Goal: Information Seeking & Learning: Learn about a topic

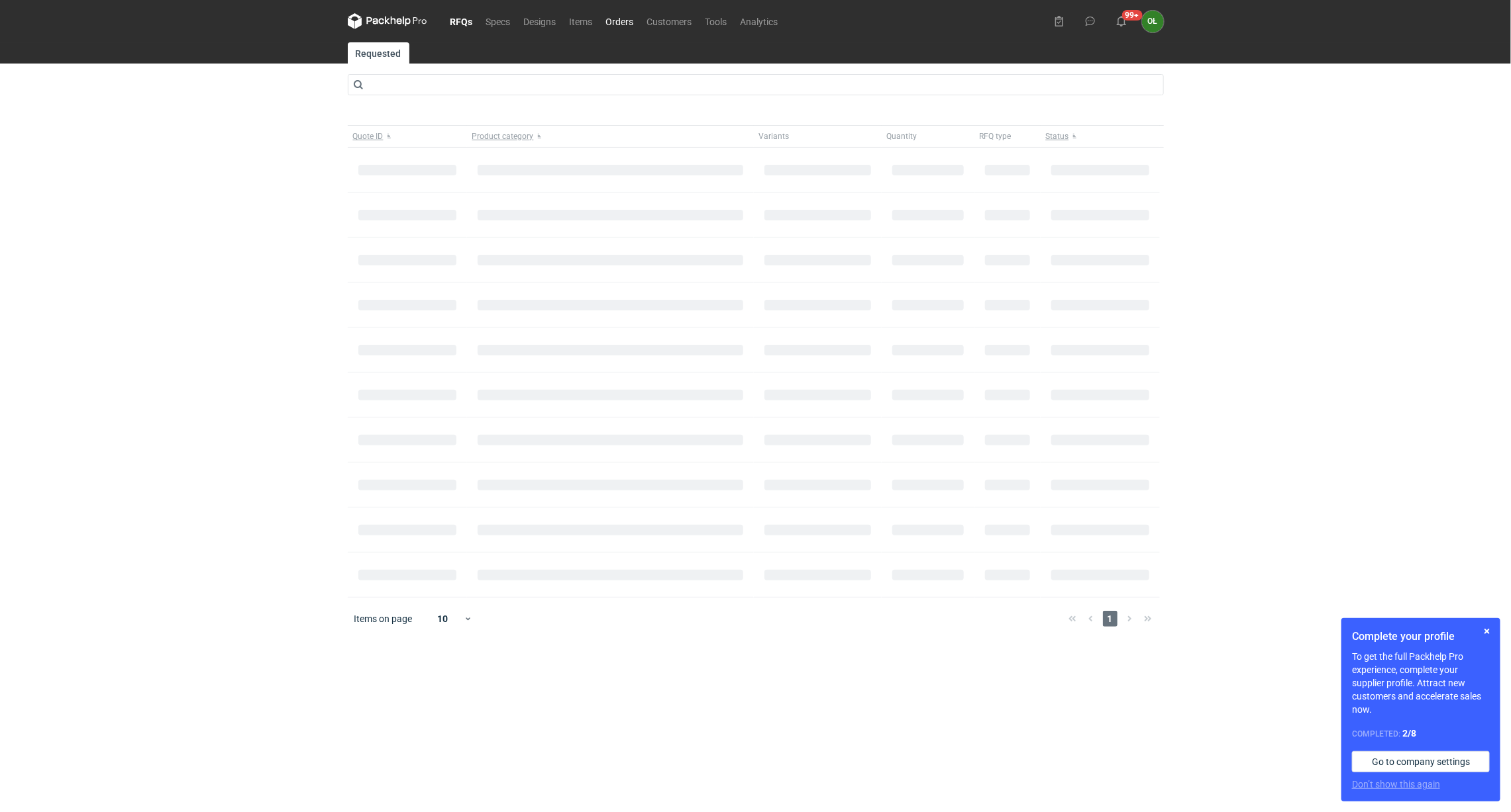
click at [616, 18] on link "Orders" at bounding box center [620, 21] width 41 height 15
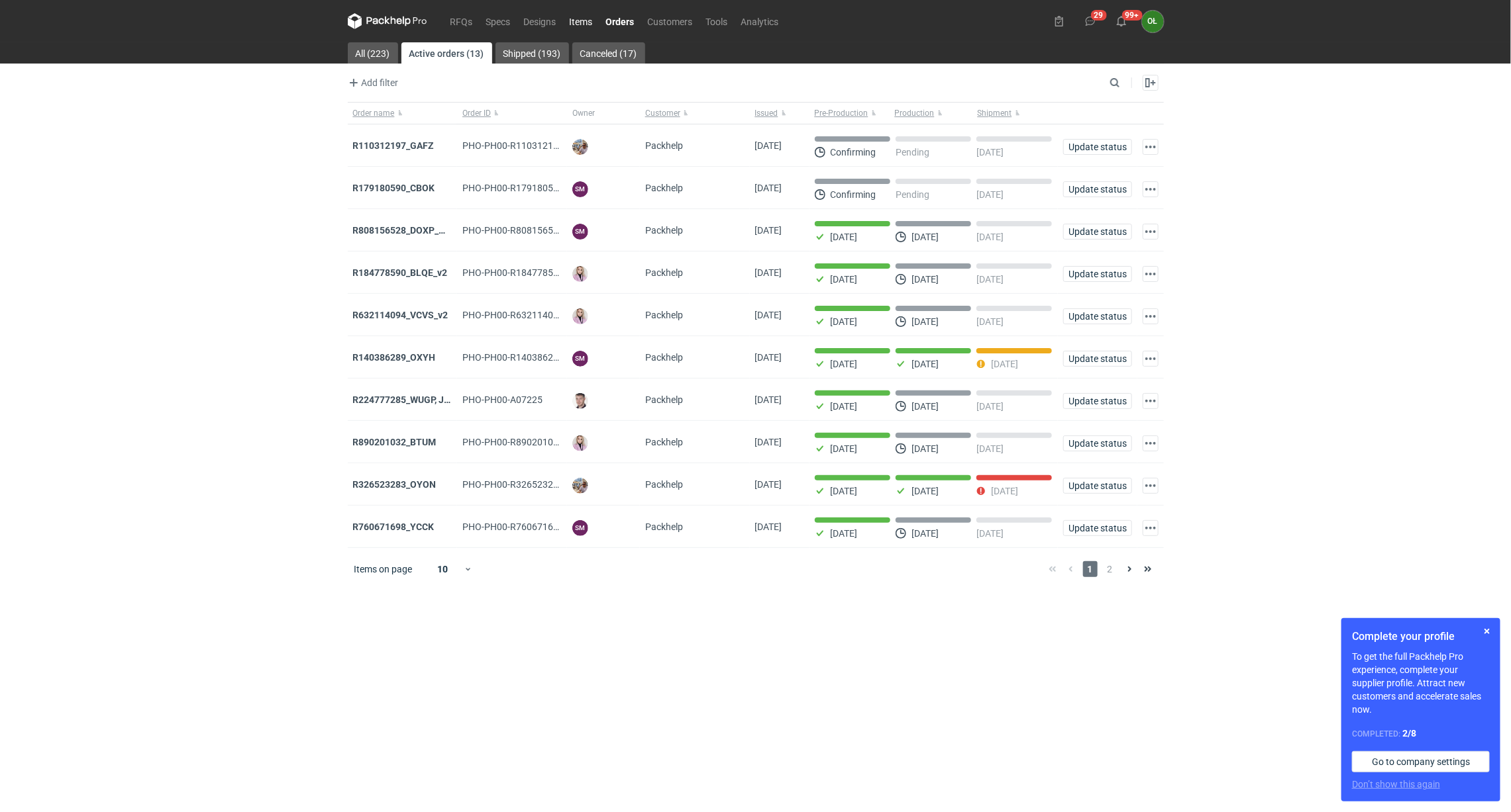
click at [588, 21] on link "Items" at bounding box center [581, 21] width 36 height 15
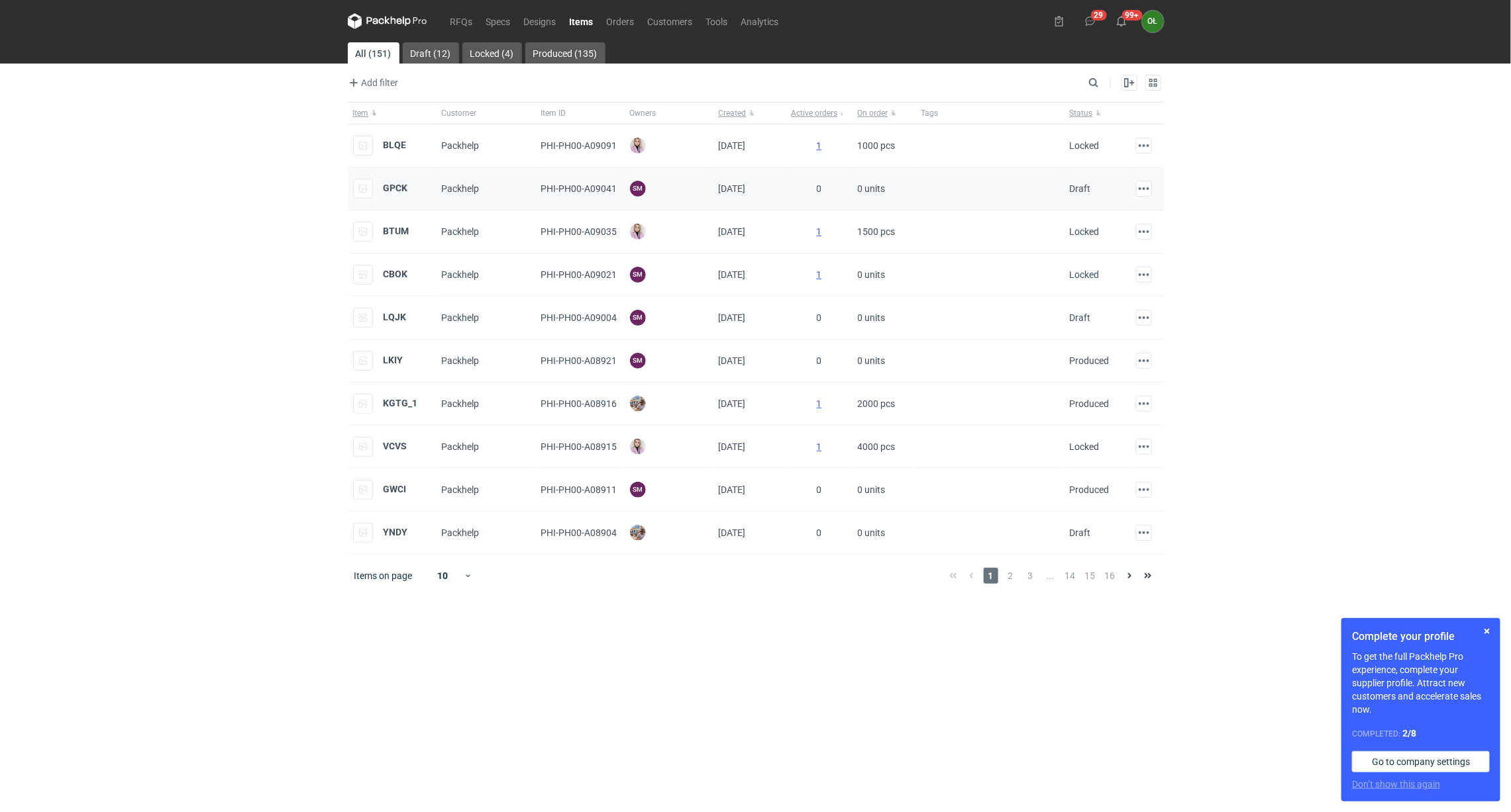
click at [413, 189] on div "GPCK" at bounding box center [392, 189] width 89 height 43
click at [402, 191] on strong "GPCK" at bounding box center [395, 188] width 25 height 10
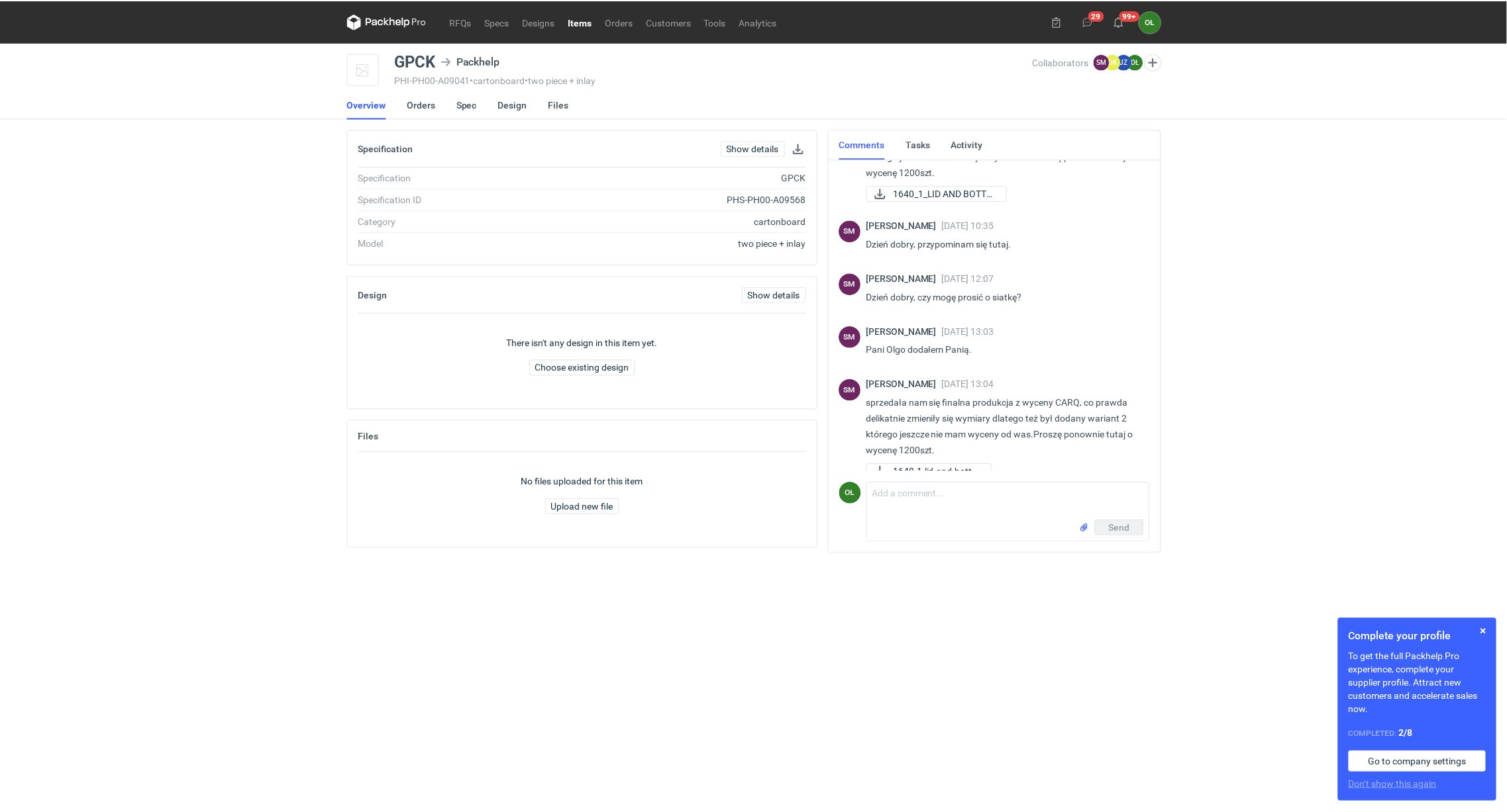
scroll to position [86, 0]
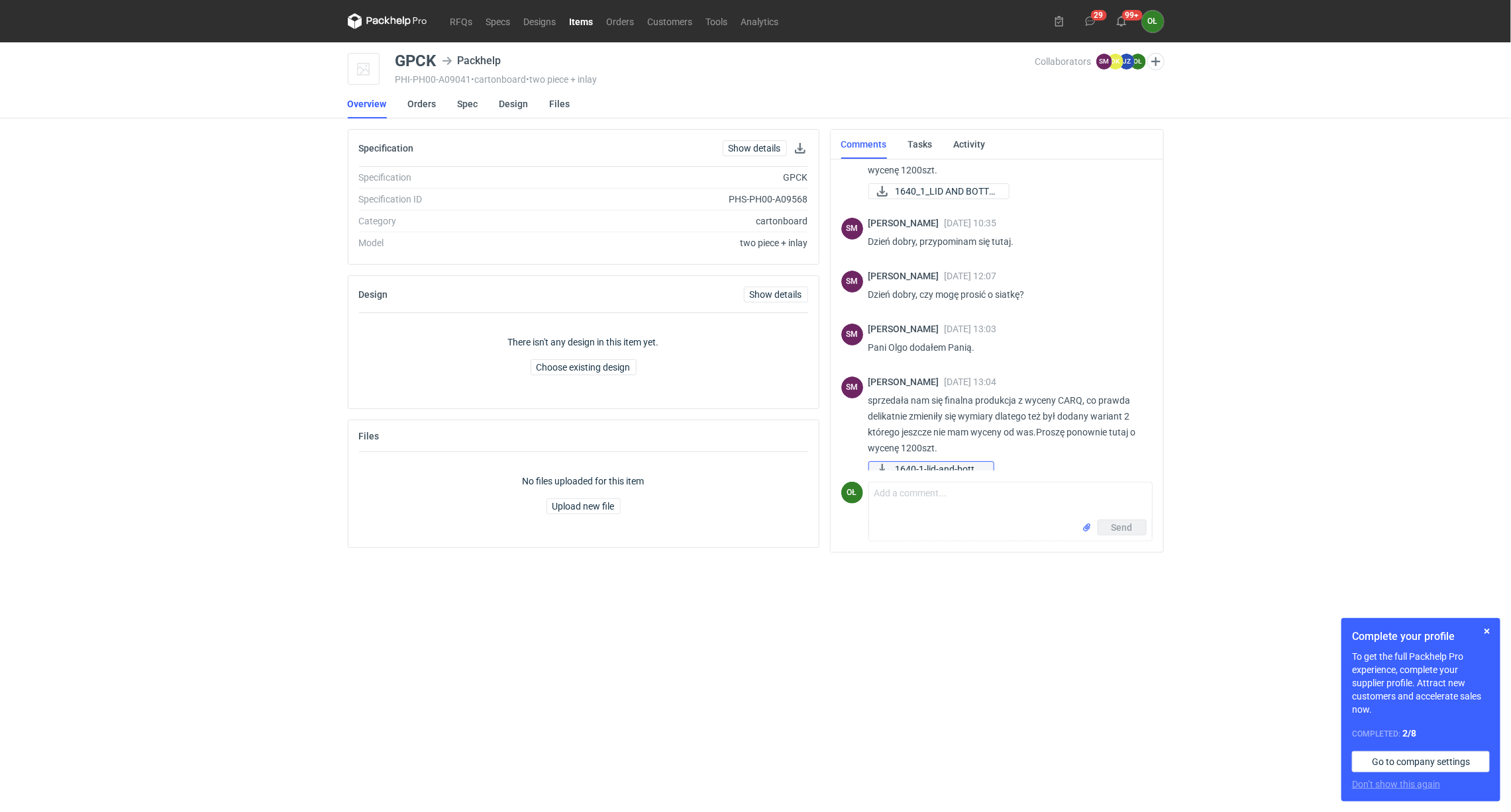
click at [957, 462] on span "1640-1-lid-and-botto..." at bounding box center [939, 469] width 88 height 15
click at [465, 94] on link "Spec" at bounding box center [468, 104] width 21 height 29
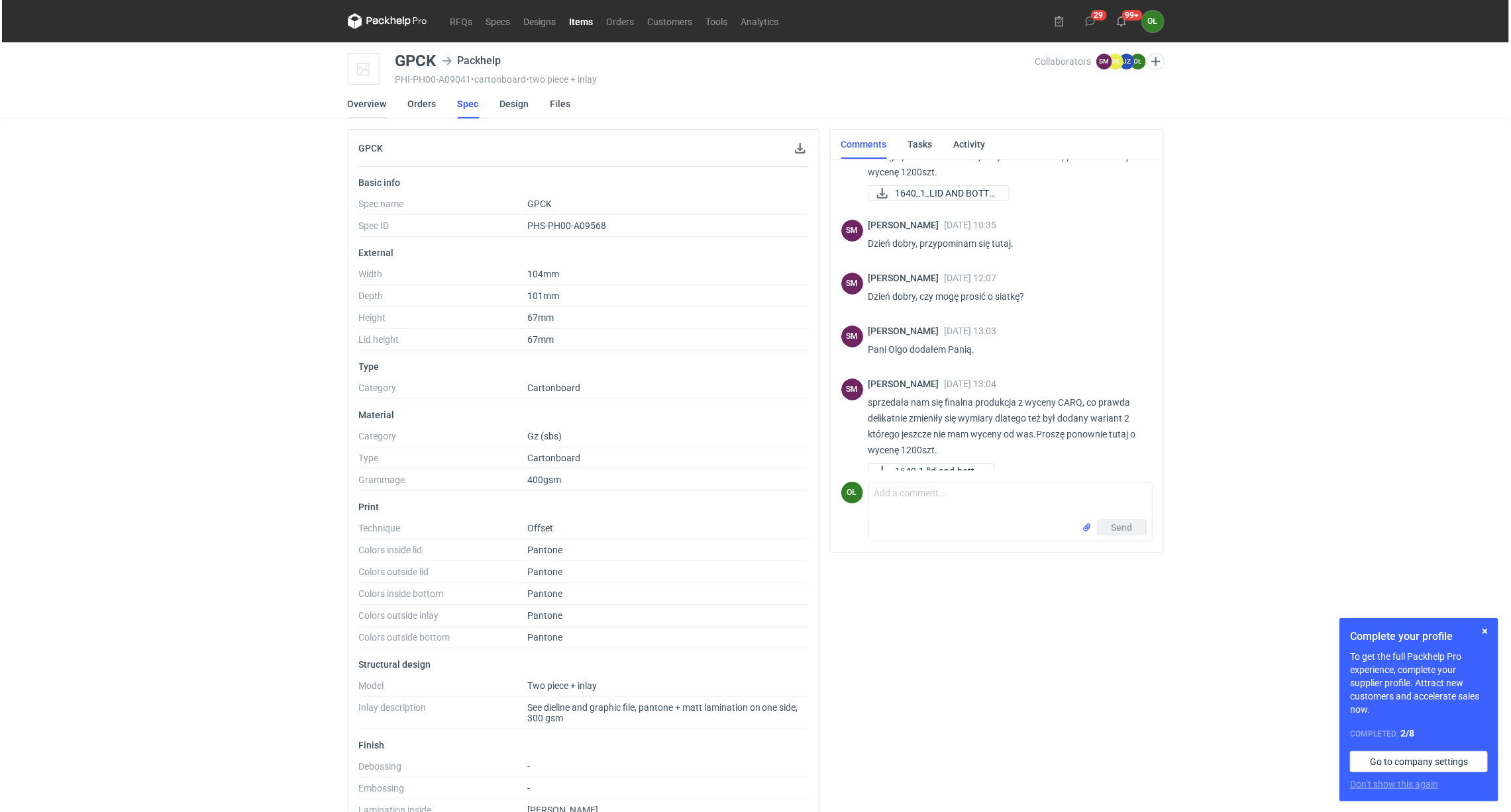
scroll to position [86, 0]
click at [368, 101] on link "Overview" at bounding box center [364, 104] width 39 height 29
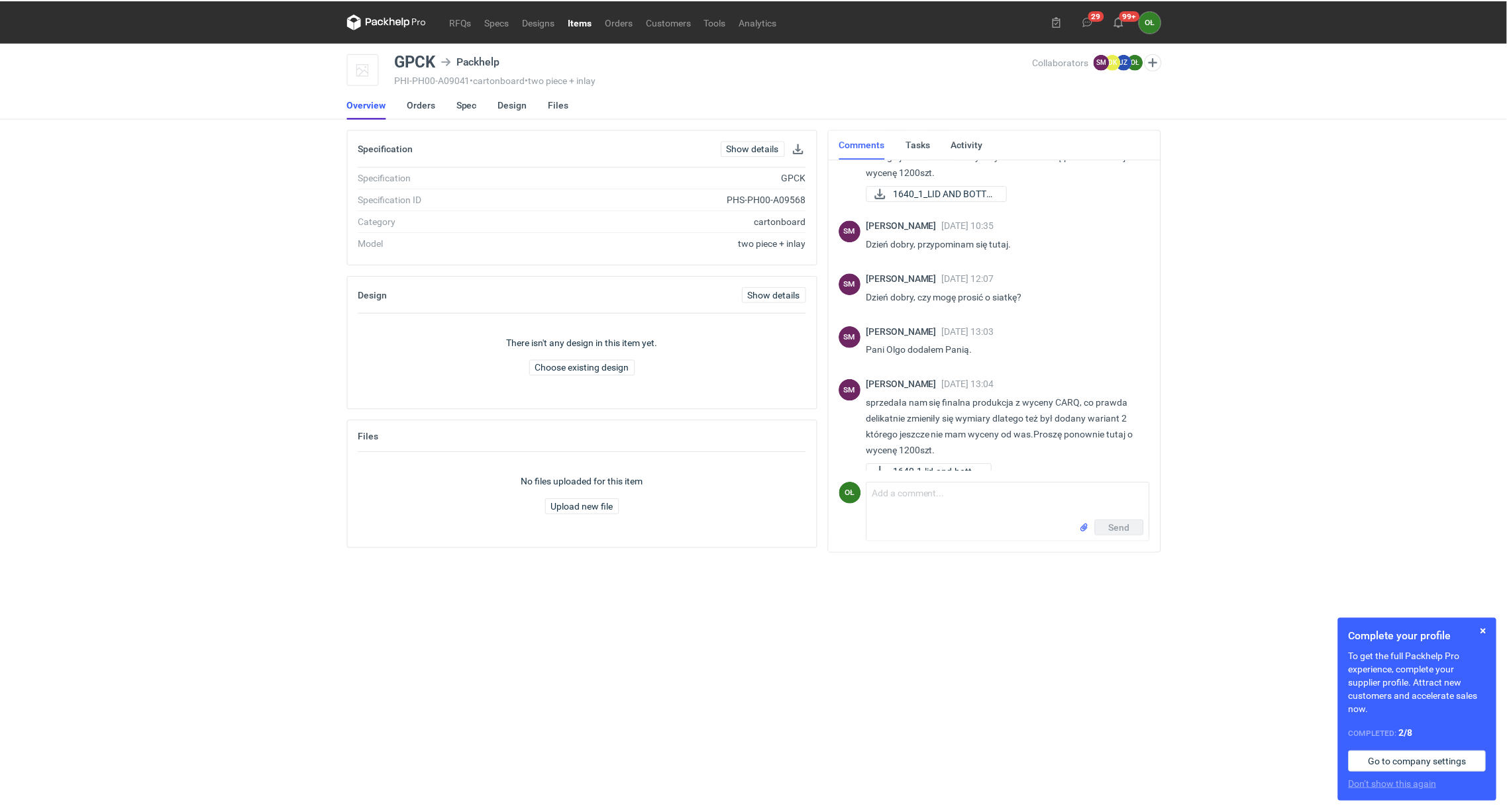
scroll to position [86, 0]
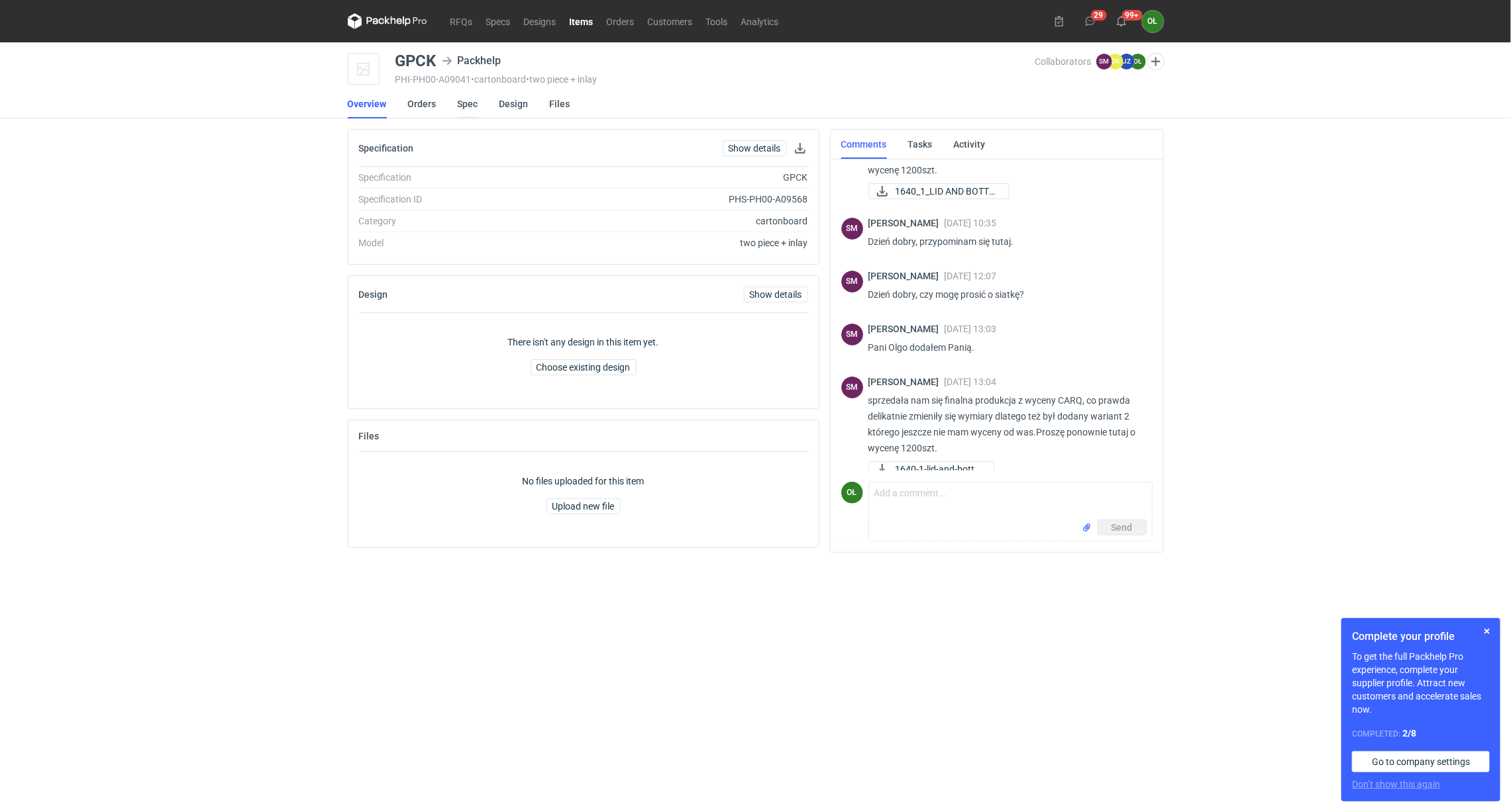
click at [463, 102] on link "Spec" at bounding box center [468, 104] width 21 height 29
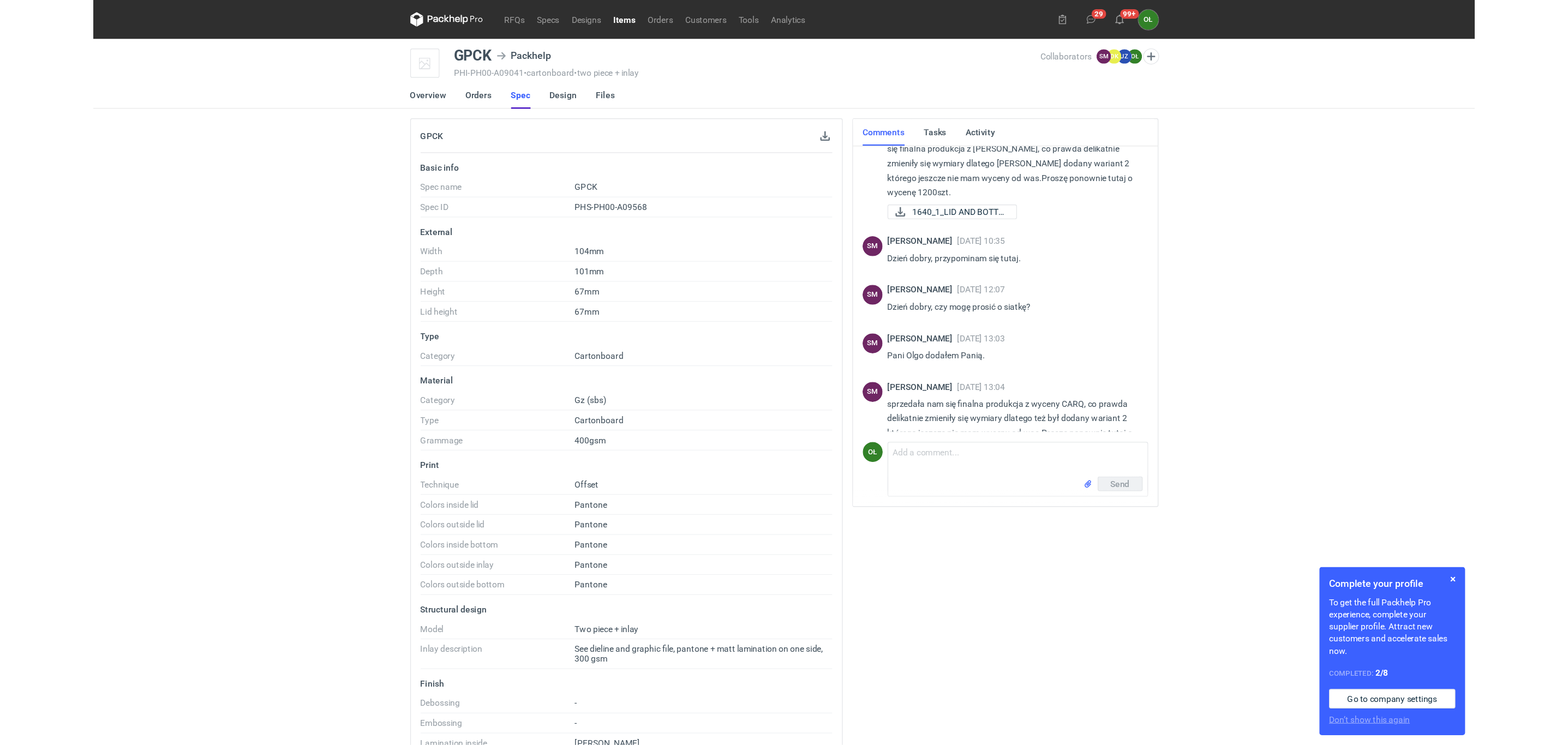
scroll to position [71, 0]
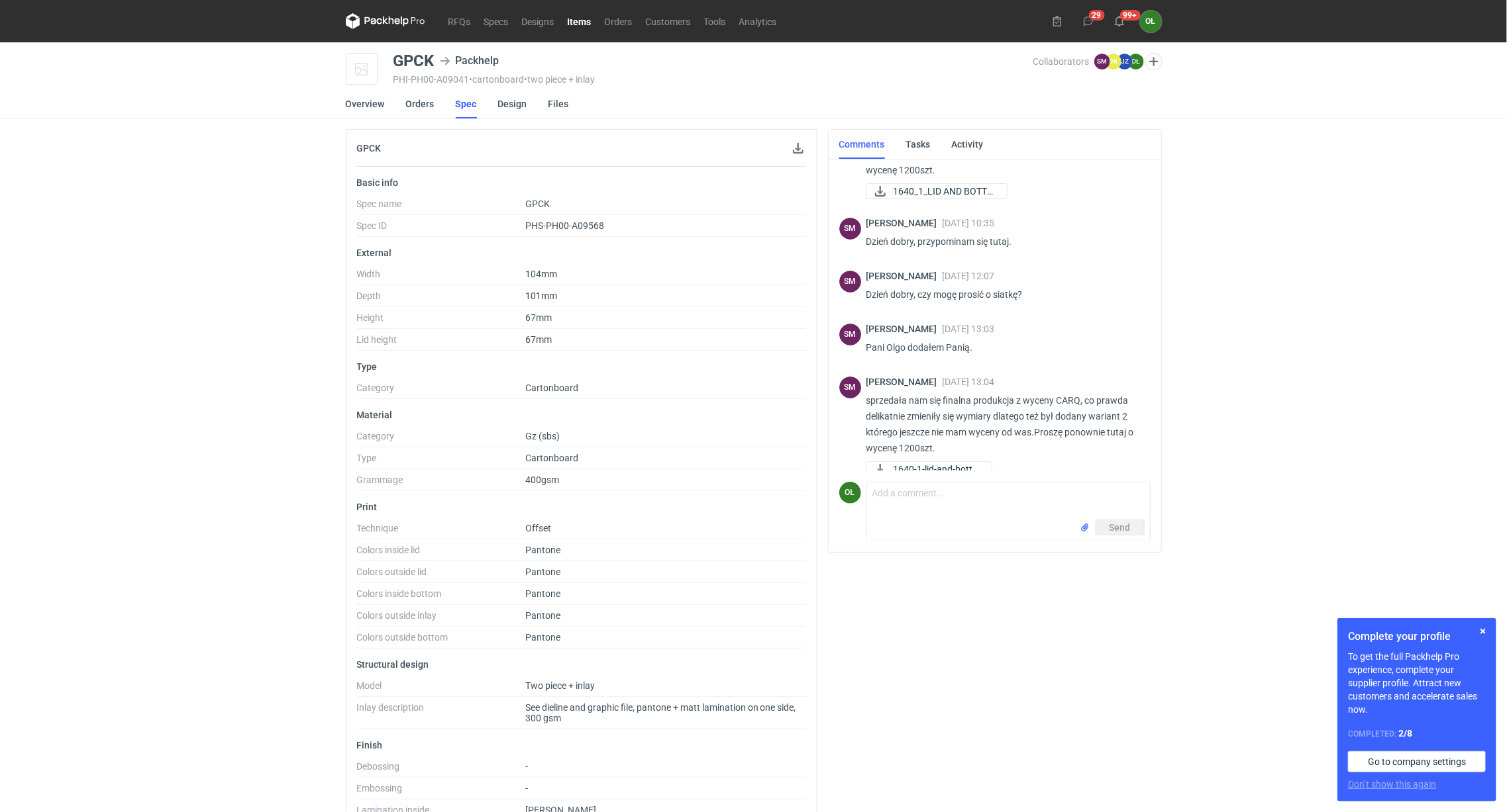
click at [1142, 400] on div "[PERSON_NAME] [DATE] 13:04 sprzedała nam się finalna produkcja z wyceny CARQ, c…" at bounding box center [995, 428] width 311 height 119
click at [1492, 632] on div "Complete your profile To get the full Packhelp Pro experience, complete your su…" at bounding box center [1417, 710] width 159 height 183
click at [1481, 630] on button "button" at bounding box center [1483, 632] width 15 height 15
